Goal: Information Seeking & Learning: Find specific fact

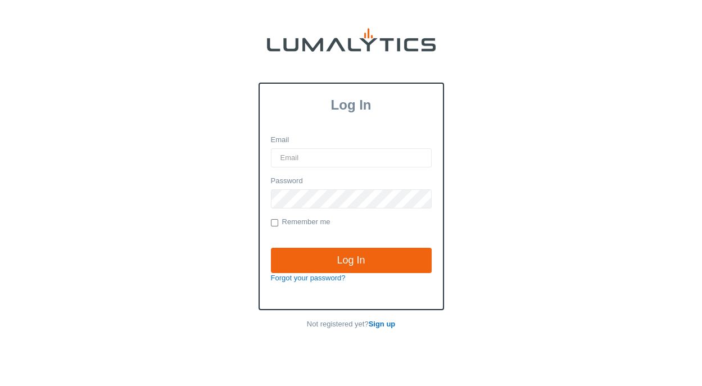
drag, startPoint x: 310, startPoint y: 154, endPoint x: 314, endPoint y: 163, distance: 9.8
click at [310, 154] on input "Email" at bounding box center [351, 157] width 161 height 19
type input "[EMAIL_ADDRESS][DOMAIN_NAME]"
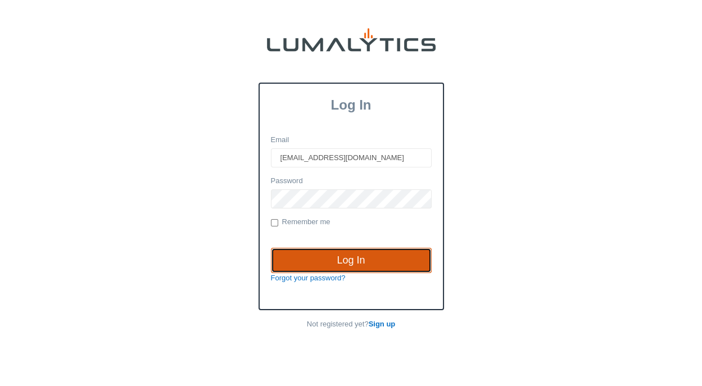
click at [337, 255] on input "Log In" at bounding box center [351, 261] width 161 height 26
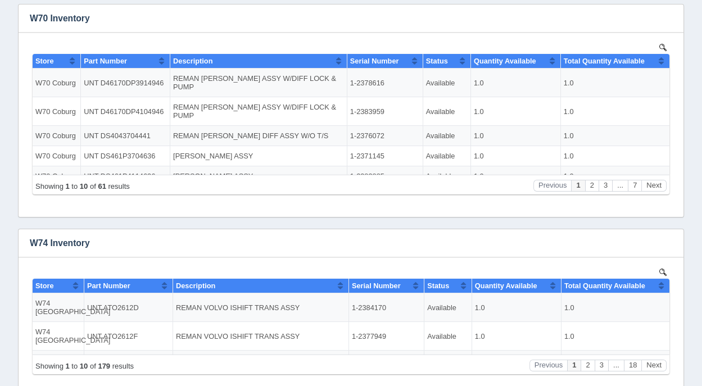
scroll to position [412, 0]
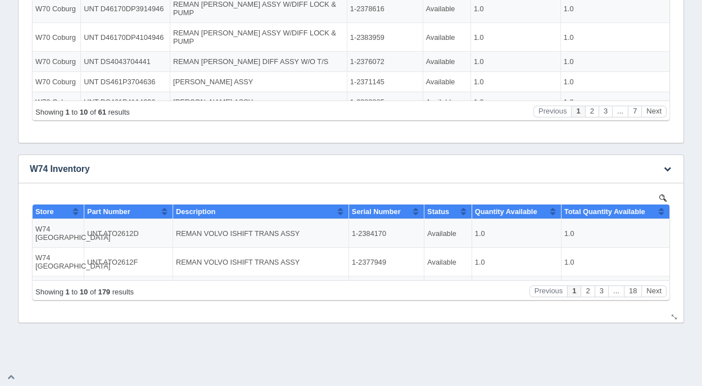
click at [661, 196] on img at bounding box center [663, 198] width 7 height 7
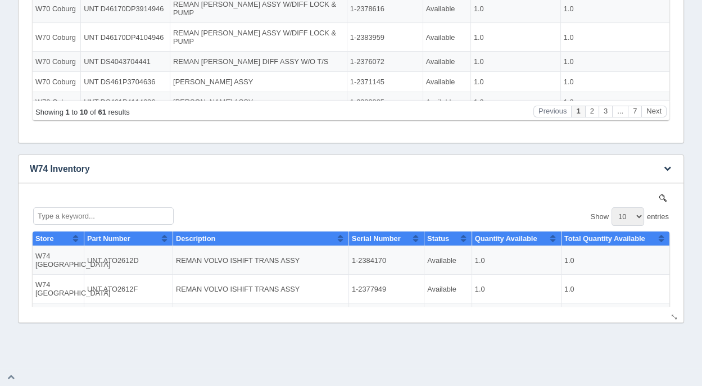
scroll to position [382, 0]
click at [76, 215] on input "Type a keyword..." at bounding box center [103, 215] width 141 height 17
type input "d"
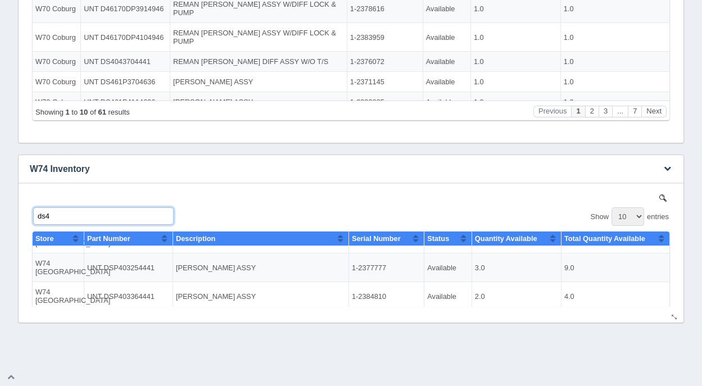
scroll to position [0, 0]
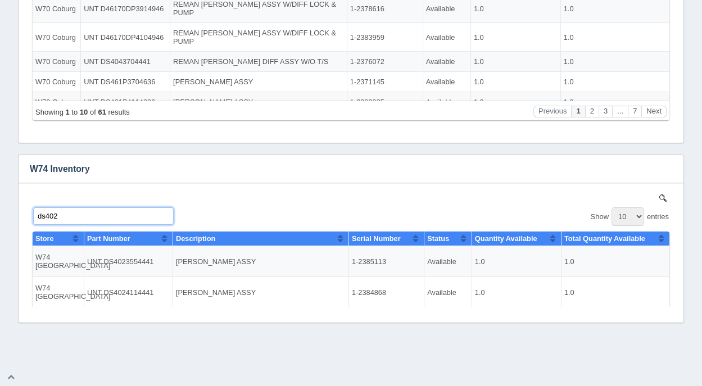
type input "ds402"
